Goal: Task Accomplishment & Management: Manage account settings

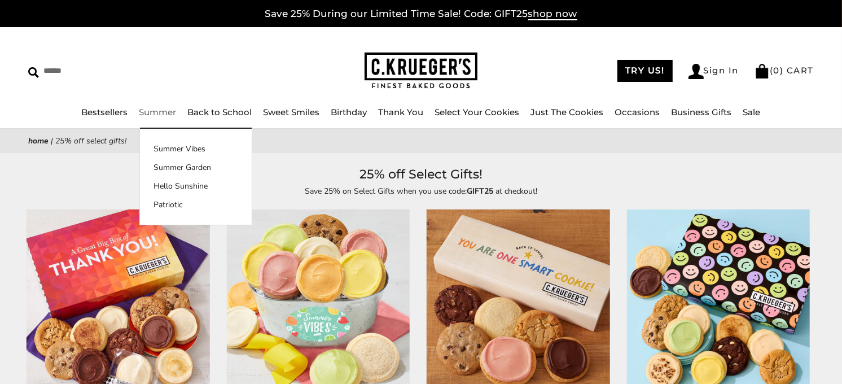
click at [147, 105] on ul "Bestsellers Summer Summer Vibes Summer Garden Hello Sunshine Patriotic Back to …" at bounding box center [421, 117] width 842 height 25
click at [159, 108] on link "Summer" at bounding box center [157, 112] width 37 height 11
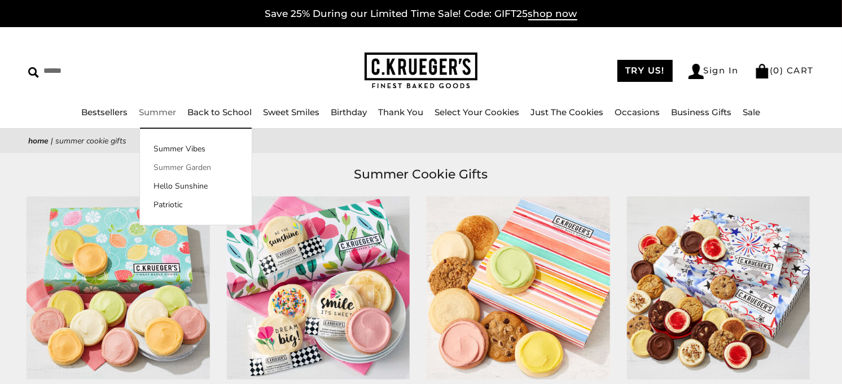
click at [192, 164] on link "Summer Garden" at bounding box center [196, 167] width 112 height 12
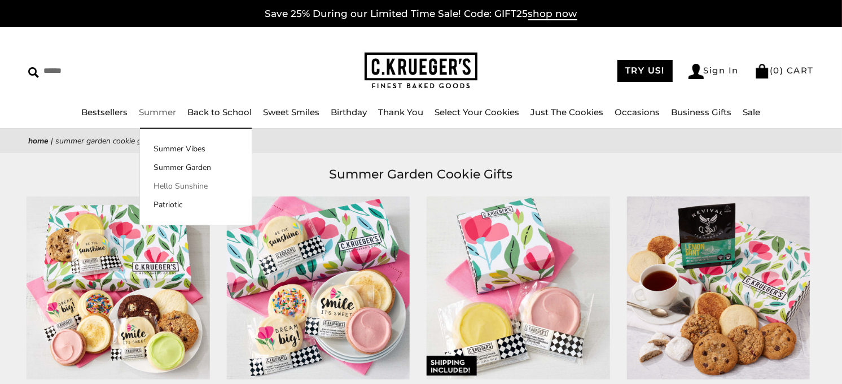
click at [186, 182] on link "Hello Sunshine" at bounding box center [196, 186] width 112 height 12
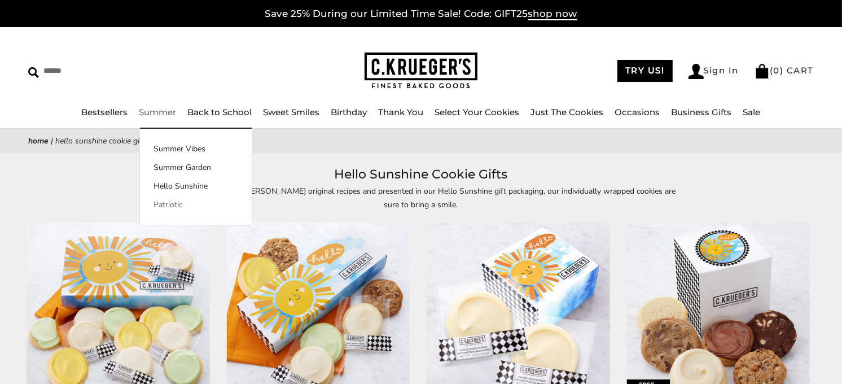
click at [173, 203] on link "Patriotic" at bounding box center [196, 205] width 112 height 12
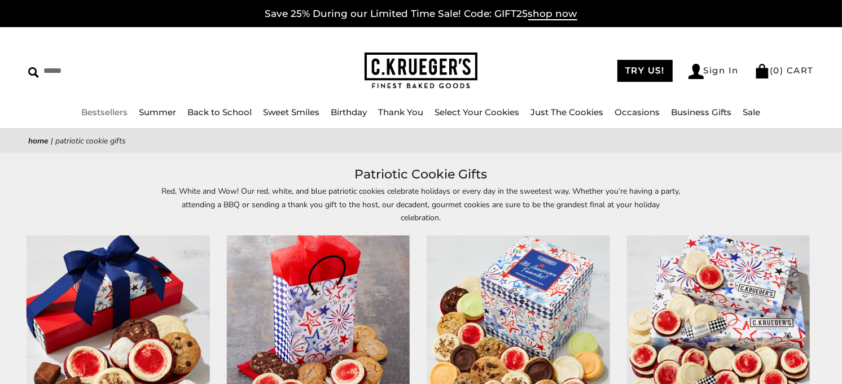
click at [112, 111] on link "Bestsellers" at bounding box center [105, 112] width 46 height 11
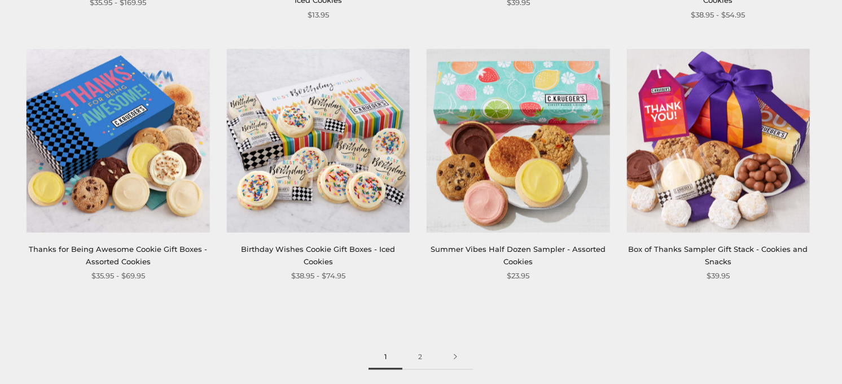
scroll to position [1567, 0]
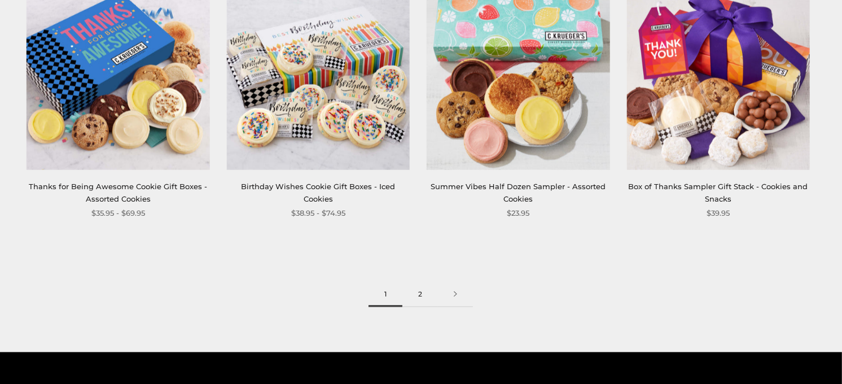
click at [418, 290] on link "2" at bounding box center [420, 294] width 36 height 25
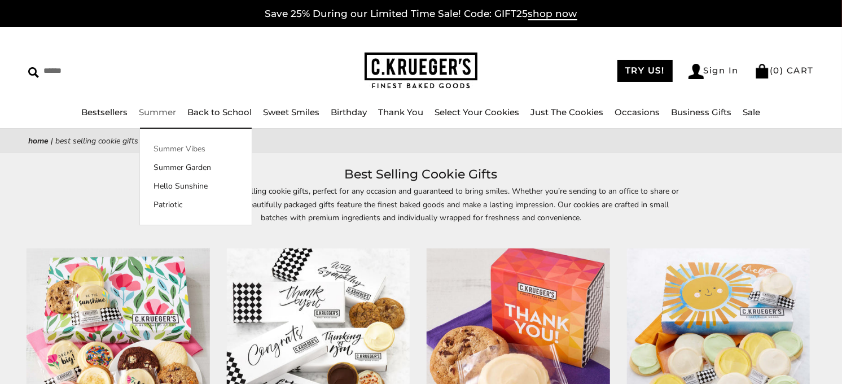
click at [176, 144] on link "Summer Vibes" at bounding box center [196, 149] width 112 height 12
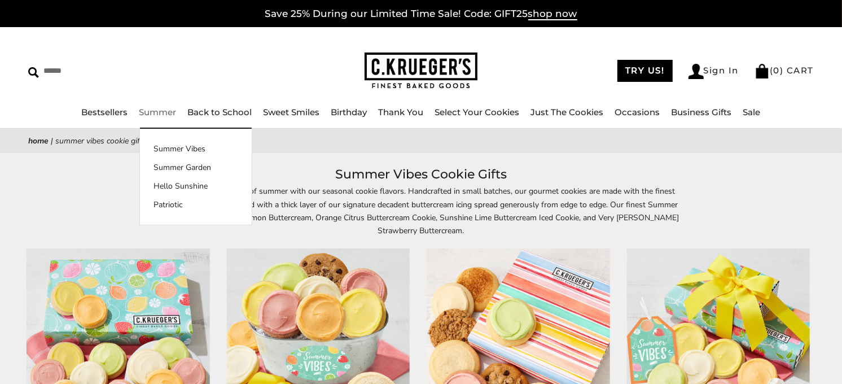
click at [152, 108] on link "Summer" at bounding box center [157, 112] width 37 height 11
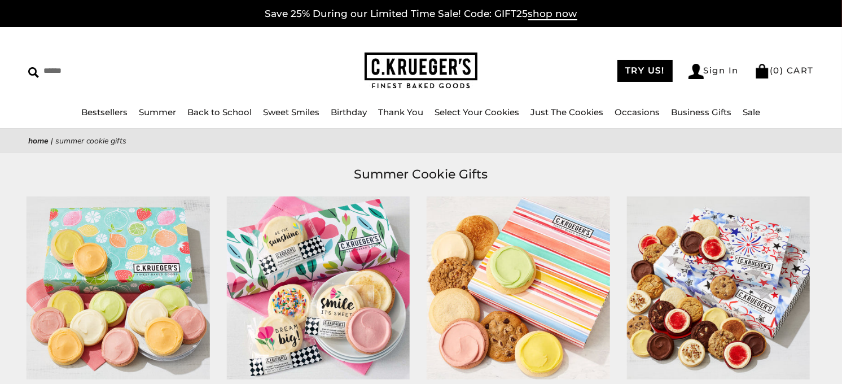
click at [162, 109] on link "Summer" at bounding box center [157, 112] width 37 height 11
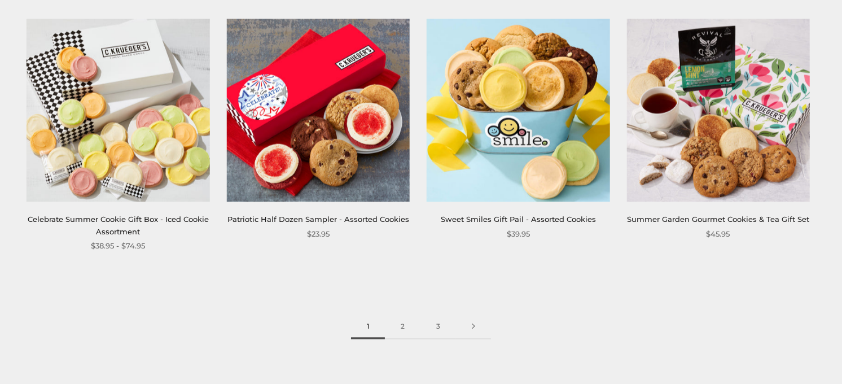
scroll to position [1505, 0]
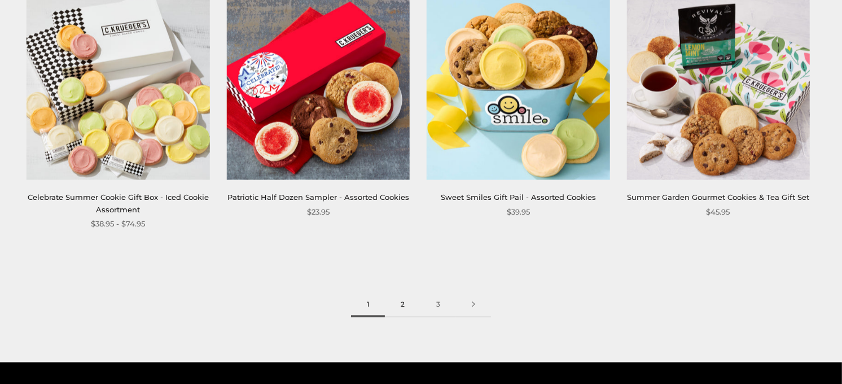
click at [405, 300] on link "2" at bounding box center [403, 304] width 36 height 25
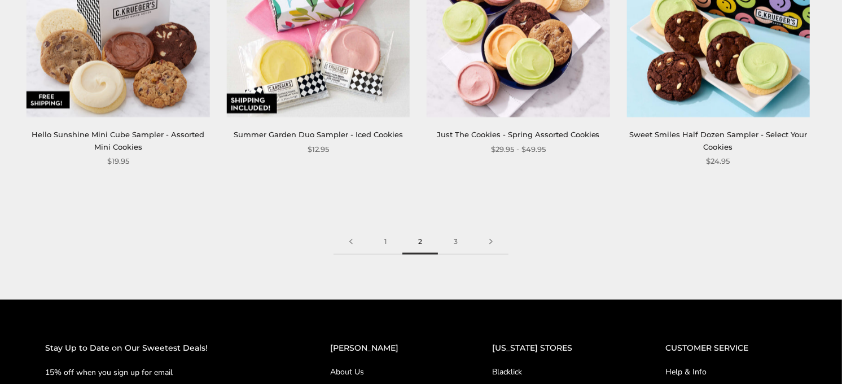
scroll to position [1630, 0]
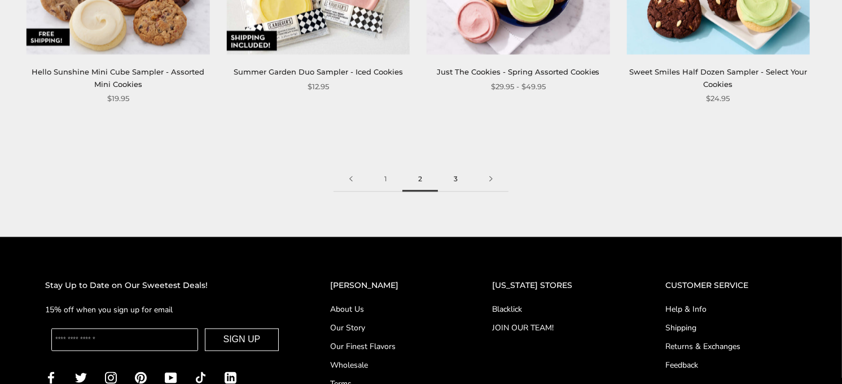
click at [455, 176] on link "3" at bounding box center [456, 178] width 36 height 25
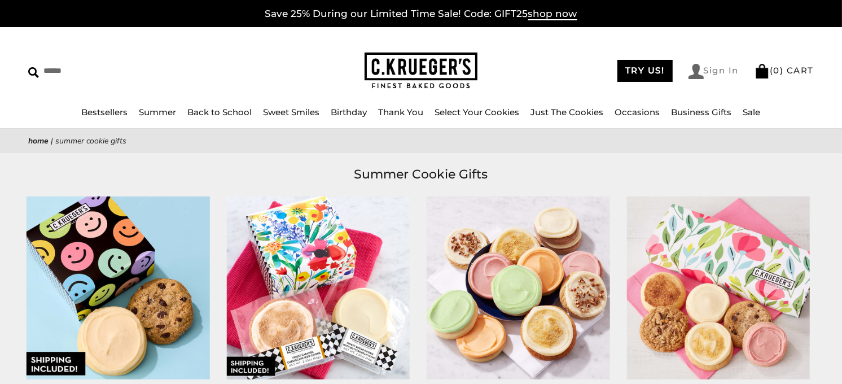
click at [714, 69] on link "Sign In" at bounding box center [714, 71] width 51 height 15
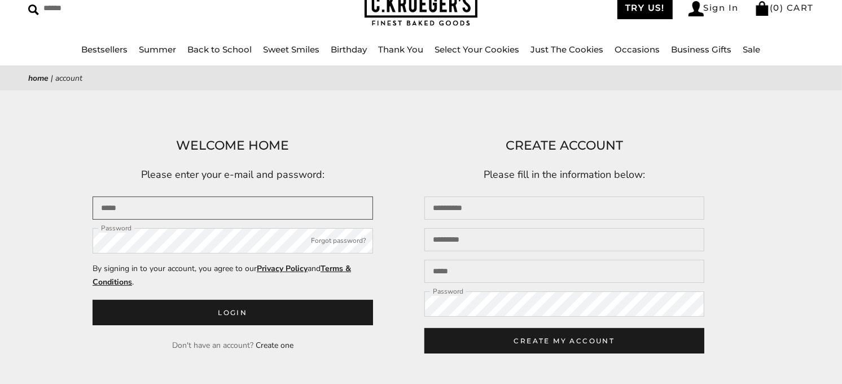
click at [218, 203] on input "Email" at bounding box center [233, 207] width 280 height 23
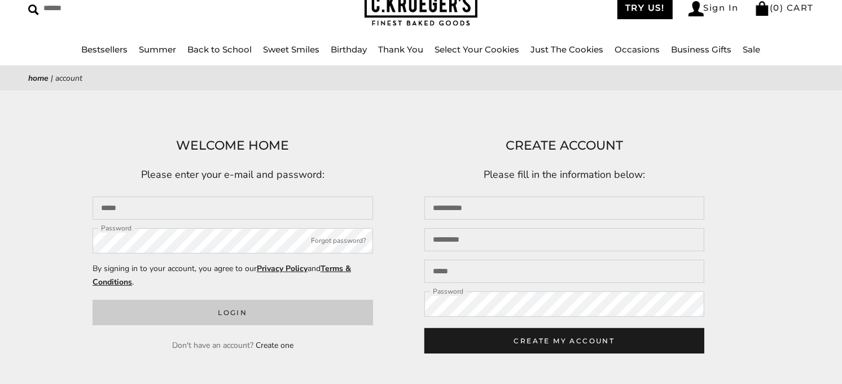
click at [249, 313] on button "Login" at bounding box center [233, 312] width 280 height 25
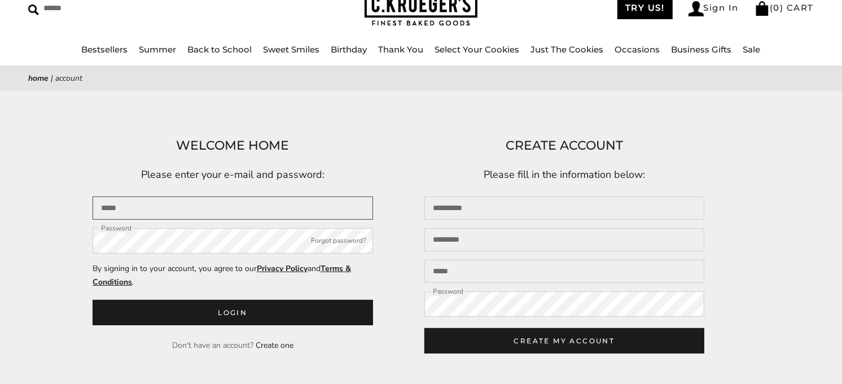
click at [153, 203] on input "Email" at bounding box center [233, 207] width 280 height 23
type input "**********"
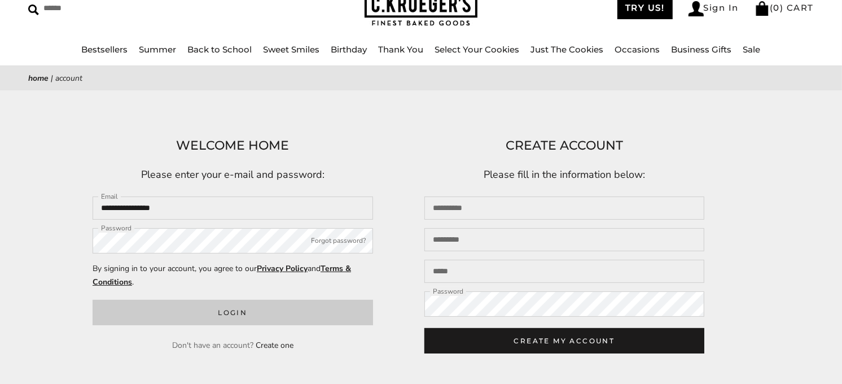
click at [288, 310] on button "Login" at bounding box center [233, 312] width 280 height 25
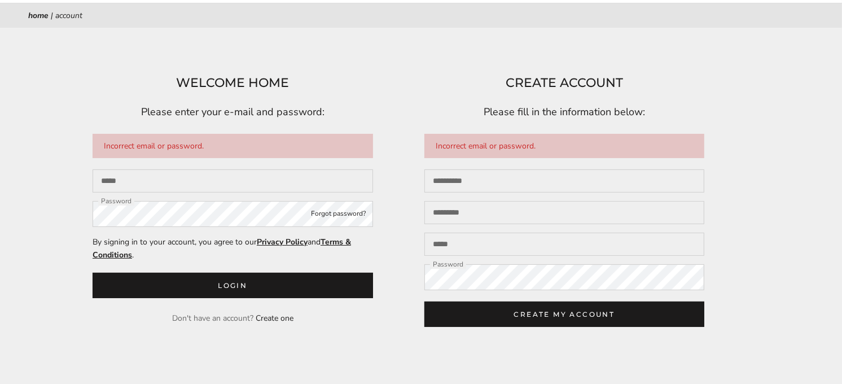
click at [343, 216] on button "Forgot password?" at bounding box center [339, 213] width 55 height 11
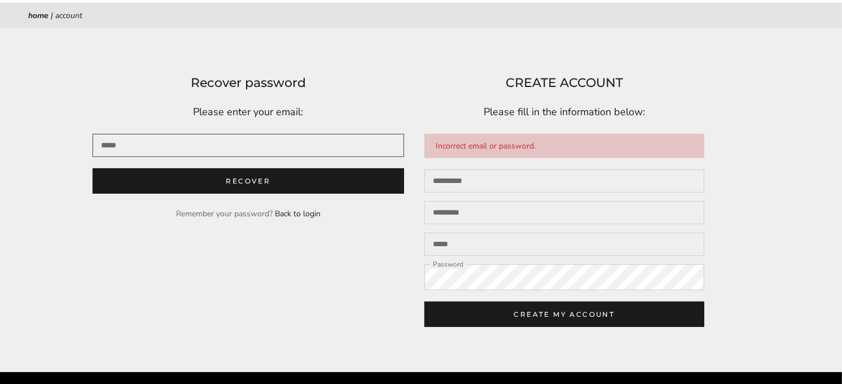
click at [164, 143] on input "Email" at bounding box center [249, 145] width 312 height 23
type input "**********"
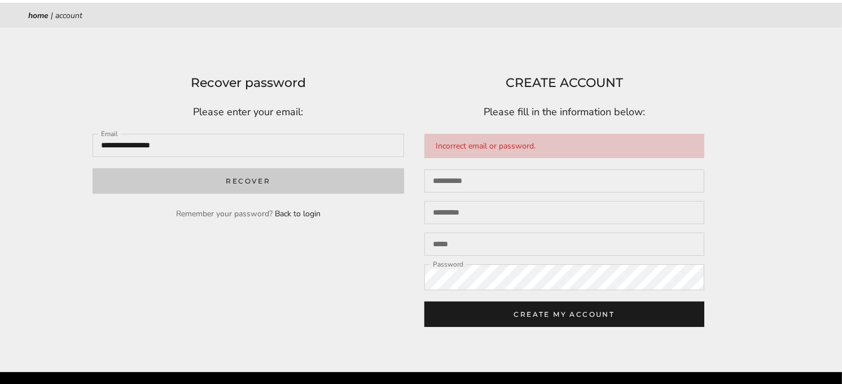
click at [268, 182] on button "Recover" at bounding box center [249, 180] width 312 height 25
